Goal: Task Accomplishment & Management: Complete application form

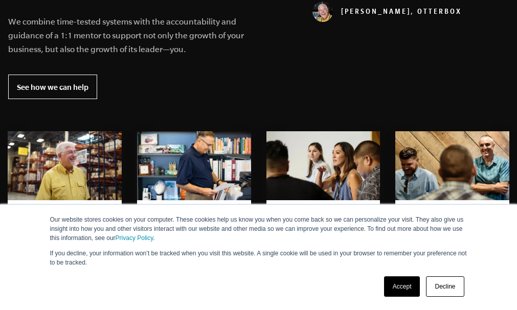
scroll to position [470, 0]
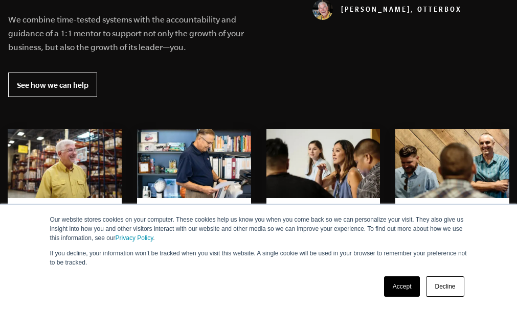
click at [442, 287] on link "Decline" at bounding box center [445, 287] width 38 height 20
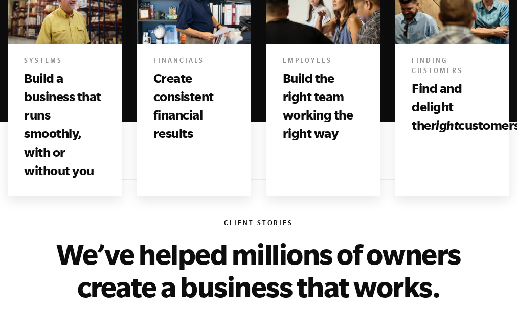
scroll to position [634, 0]
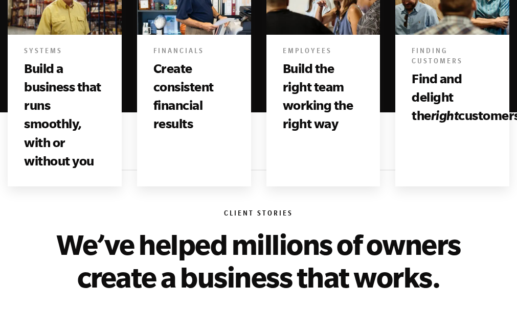
click at [59, 120] on h3 "Build a business that runs smoothly, with or without you" at bounding box center [64, 114] width 81 height 111
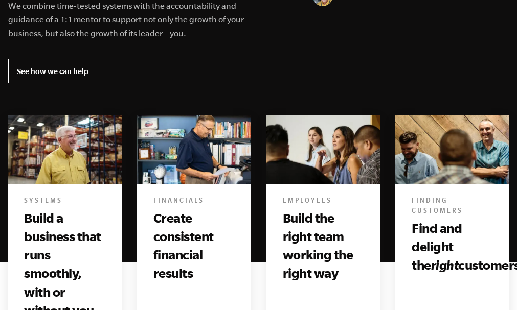
scroll to position [470, 0]
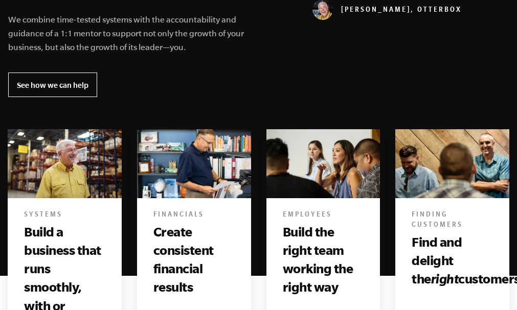
click at [80, 159] on img at bounding box center [65, 163] width 114 height 69
click at [56, 211] on h6 "Systems" at bounding box center [64, 216] width 81 height 10
drag, startPoint x: 56, startPoint y: 211, endPoint x: 45, endPoint y: 192, distance: 22.0
click at [45, 192] on img at bounding box center [65, 163] width 114 height 69
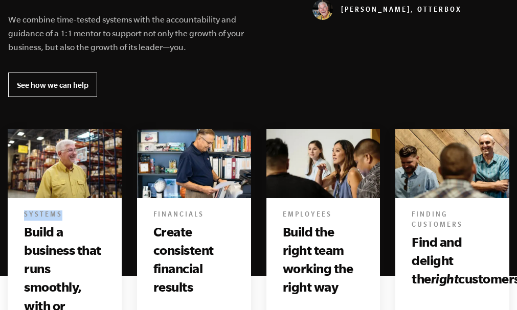
click at [80, 164] on img at bounding box center [65, 163] width 114 height 69
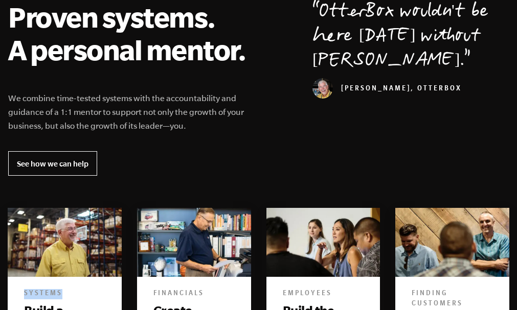
scroll to position [392, 0]
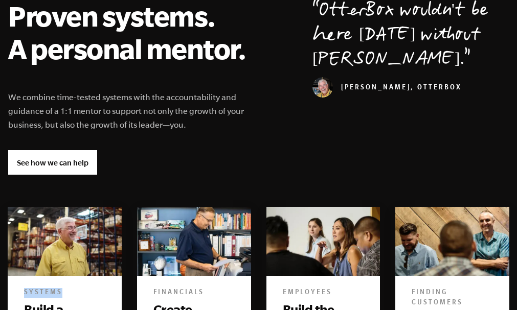
click at [77, 161] on link "See how we can help" at bounding box center [52, 162] width 89 height 25
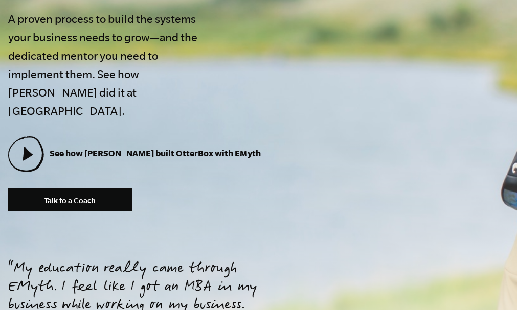
scroll to position [382, 0]
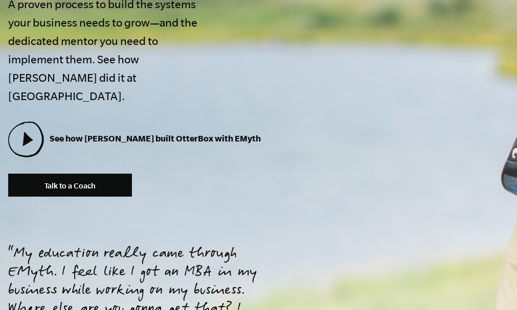
click at [77, 174] on link "Talk to a Coach" at bounding box center [70, 185] width 124 height 23
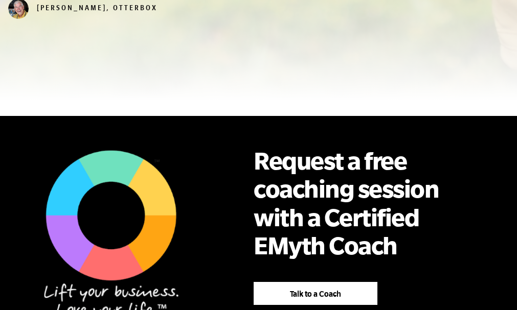
scroll to position [756, 0]
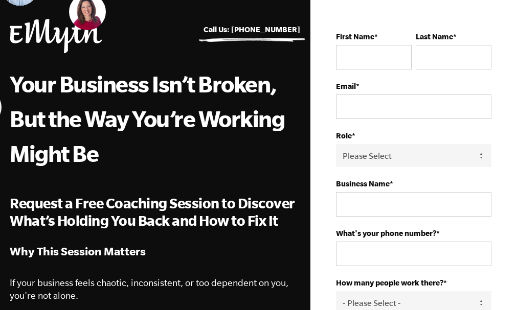
scroll to position [44, 0]
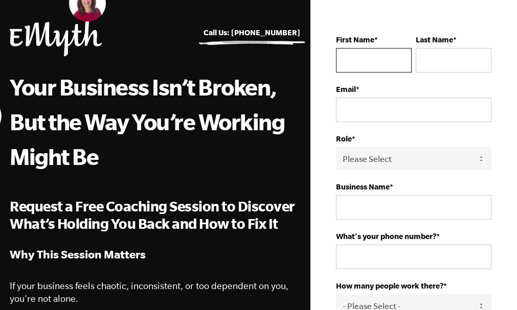
click at [348, 56] on input "First Name *" at bounding box center [374, 60] width 76 height 25
type input "MERCY"
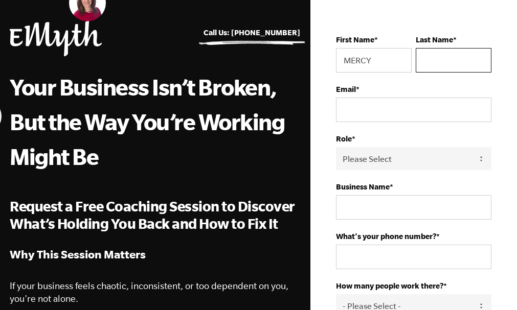
click at [425, 70] on input "Last Name *" at bounding box center [454, 60] width 76 height 25
type input "NJUGUNA"
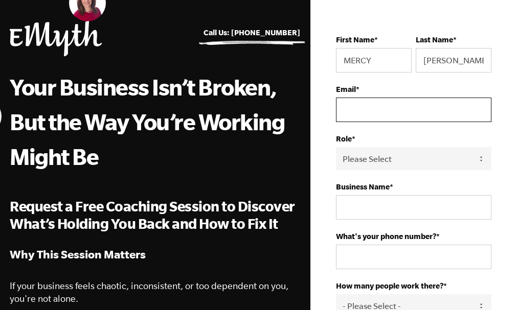
click at [398, 111] on input "Email *" at bounding box center [413, 110] width 155 height 25
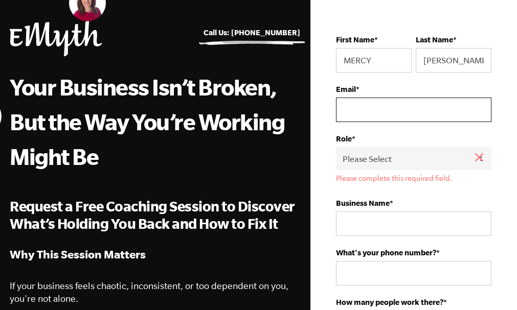
click at [389, 113] on input "Email *" at bounding box center [413, 110] width 155 height 25
type input "W"
click at [452, 120] on input "wanjirunjuguna065@gmail.com" at bounding box center [413, 110] width 155 height 25
type input "wanjirunjuguna065@gmail.com"
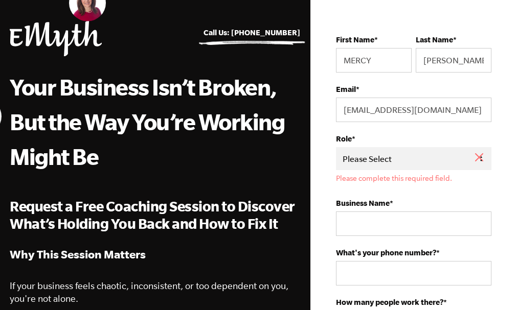
click at [440, 156] on select "Please Select Owner Partner / Co-Owner Executive Employee / Other" at bounding box center [413, 158] width 155 height 23
select select "Owner"
click at [336, 147] on select "Please Select Owner Partner / Co-Owner Executive Employee / Other" at bounding box center [413, 158] width 155 height 23
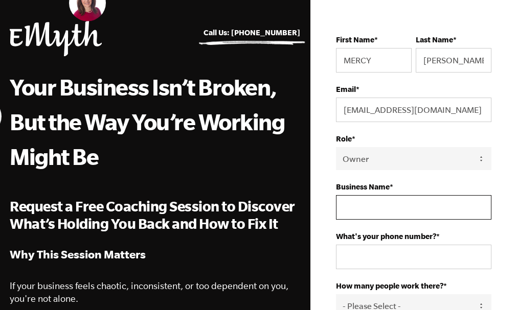
click at [400, 208] on input "Business Name *" at bounding box center [413, 207] width 155 height 25
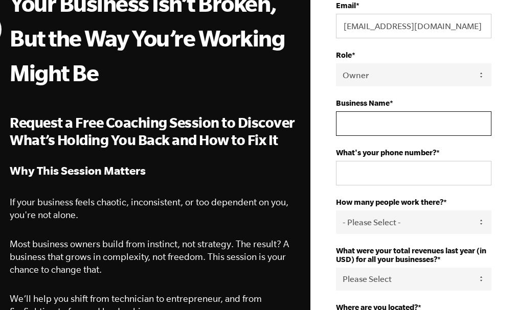
scroll to position [129, 0]
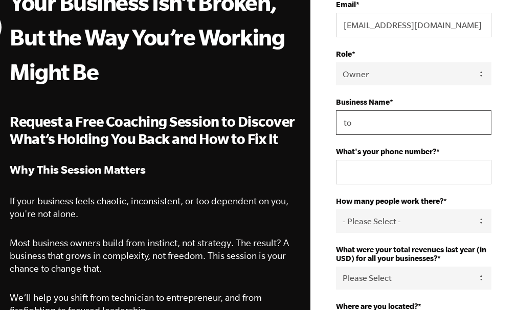
type input "t"
type input "TOUR COMPANY"
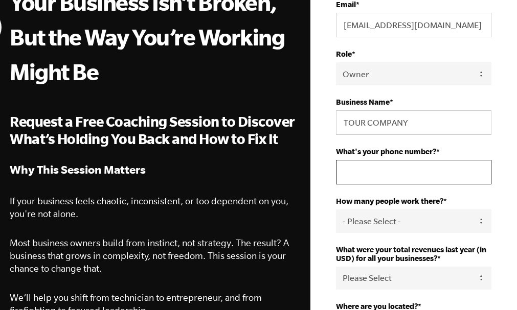
click at [391, 177] on input "What's your phone number? *" at bounding box center [413, 172] width 155 height 25
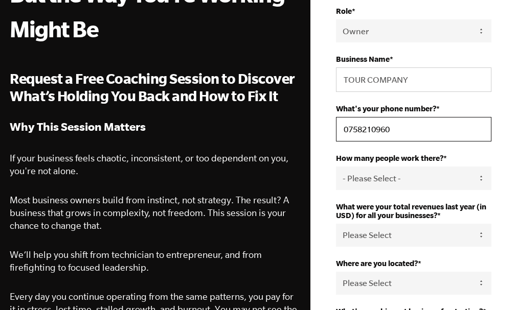
scroll to position [177, 0]
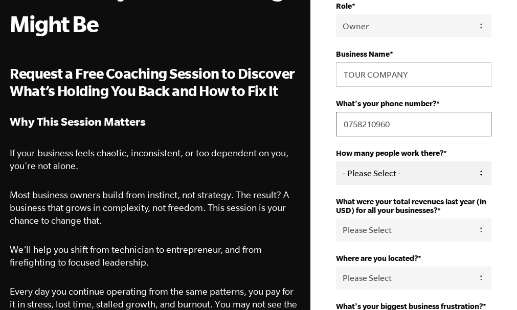
type input "0758210960"
click at [481, 171] on select "- Please Select - 50+ 35-49 20-34 10-19 4-9 1-3 0 tfa_105 tfa_106 tfa_107 tfa_1…" at bounding box center [413, 173] width 155 height 23
select select "0-2"
click at [336, 162] on select "- Please Select - 50+ 35-49 20-34 10-19 4-9 1-3 0 tfa_105 tfa_106 tfa_107 tfa_1…" at bounding box center [413, 173] width 155 height 23
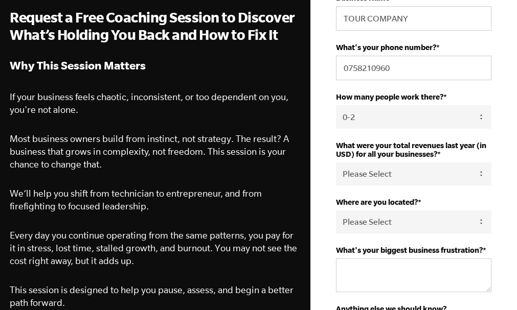
scroll to position [245, 0]
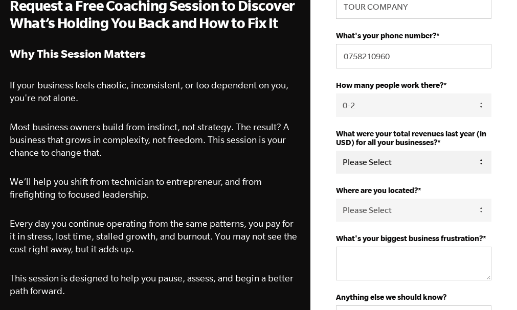
click at [478, 159] on select "Please Select 0-75K 76-150K 151-275K 276-500K 501-750K 751-1M 1-2.5M 2.5-5M 5-1…" at bounding box center [413, 162] width 155 height 23
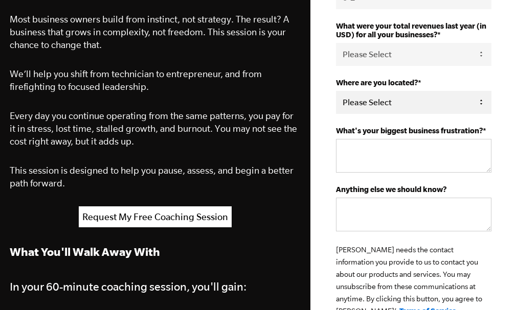
scroll to position [358, 0]
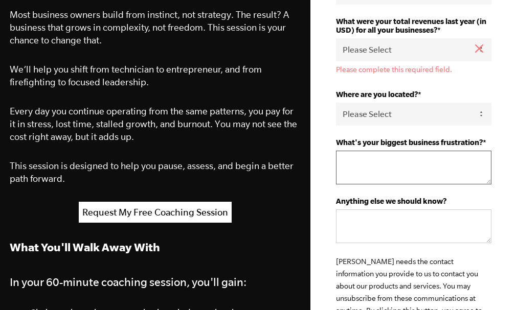
click at [400, 138] on div "What's your biggest business frustration? *" at bounding box center [413, 161] width 155 height 47
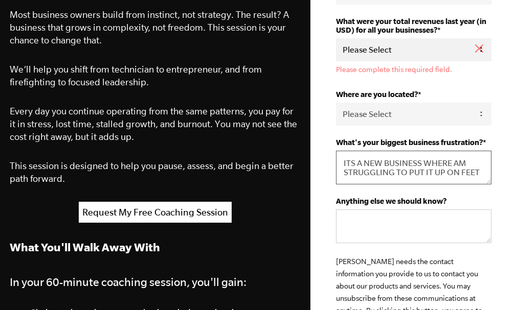
type textarea "ITS A NEW BUSINESS WHERE AM STRUGGLING TO PUT IT UP ON FEET"
click at [450, 56] on select "Please Select 0-75K 76-150K 151-275K 276-500K 501-750K 751-1M 1-2.5M 2.5-5M 5-1…" at bounding box center [413, 49] width 155 height 23
select select "0-75K"
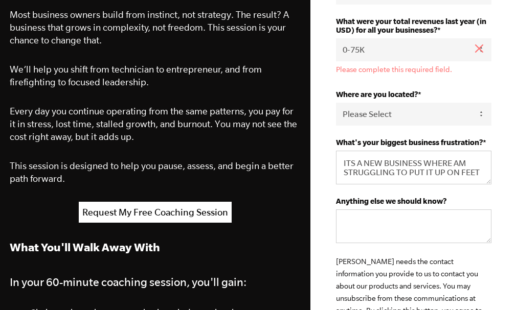
click at [336, 38] on select "Please Select 0-75K 76-150K 151-275K 276-500K 501-750K 751-1M 1-2.5M 2.5-5M 5-1…" at bounding box center [413, 49] width 155 height 23
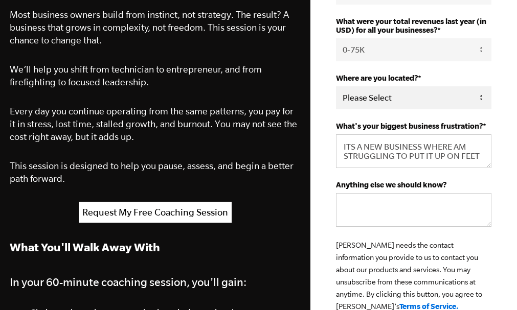
click at [476, 92] on select "Please Select United States Afghanistan Åland Islands Albania Algeria American …" at bounding box center [413, 97] width 155 height 23
select select "Kenya"
click at [336, 86] on select "Please Select United States Afghanistan Åland Islands Albania Algeria American …" at bounding box center [413, 97] width 155 height 23
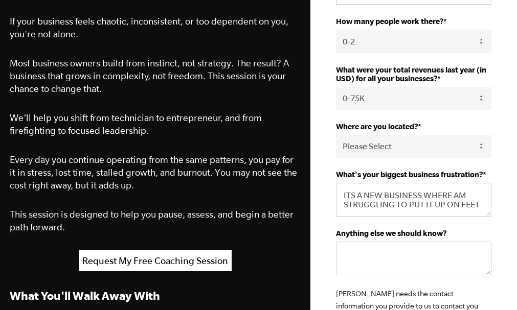
scroll to position [334, 0]
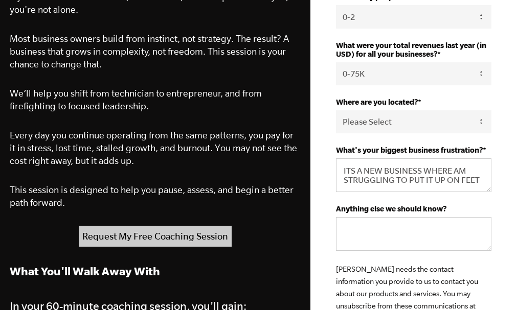
click at [212, 236] on link "Request My Free Coaching Session" at bounding box center [155, 236] width 153 height 21
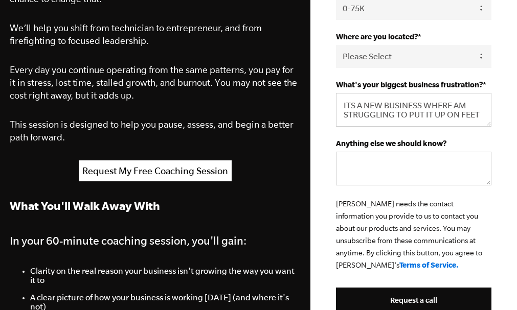
scroll to position [409, 0]
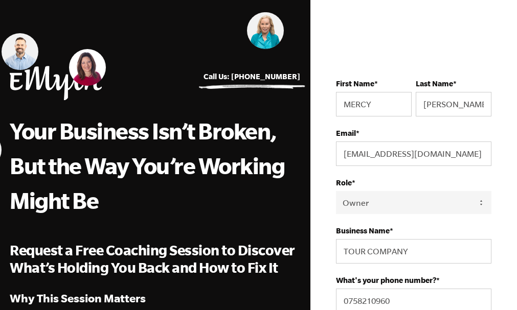
scroll to position [0, 0]
